Goal: Transaction & Acquisition: Purchase product/service

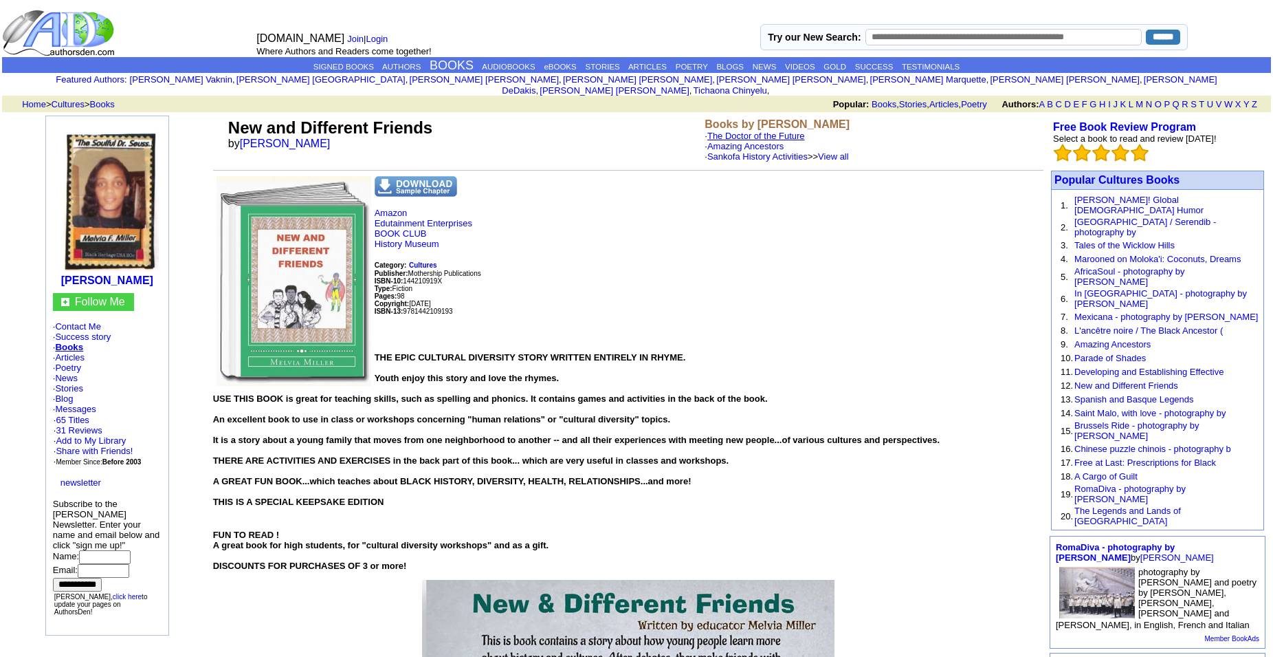
click at [717, 131] on link "The Doctor of the Future" at bounding box center [756, 136] width 98 height 10
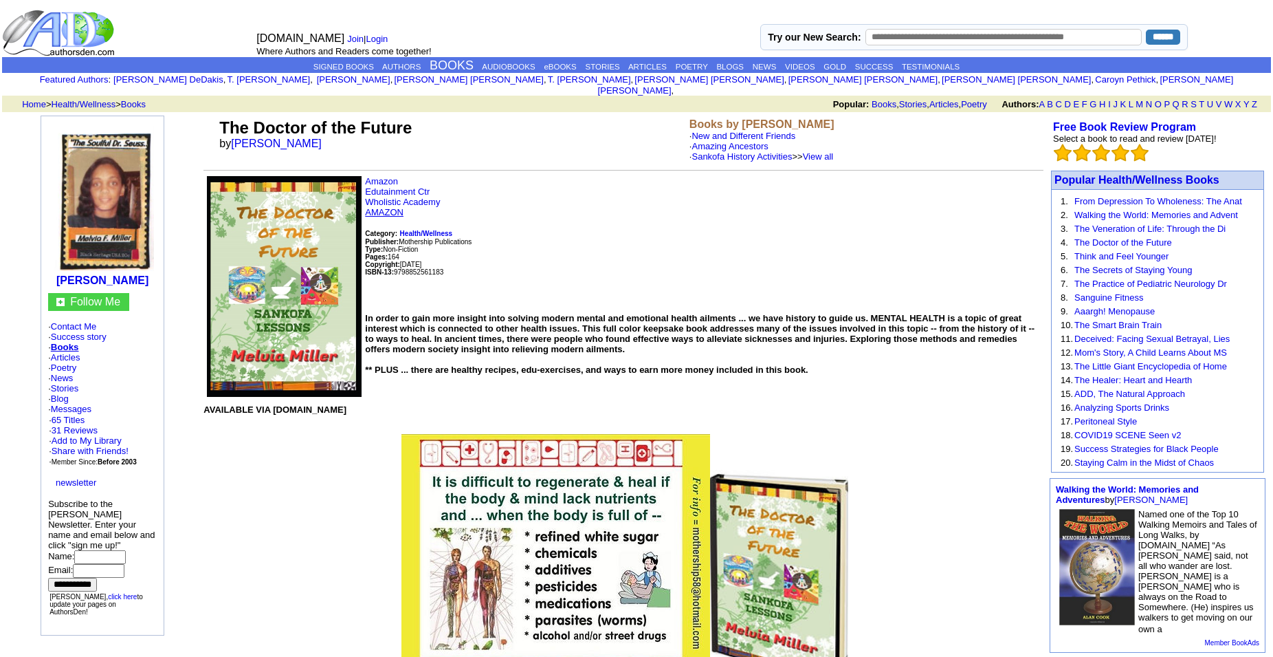
click at [390, 217] on link "AMAZON" at bounding box center [384, 212] width 39 height 10
